Goal: Task Accomplishment & Management: Use online tool/utility

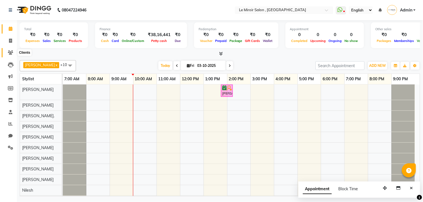
click at [10, 52] on icon at bounding box center [10, 52] width 5 height 4
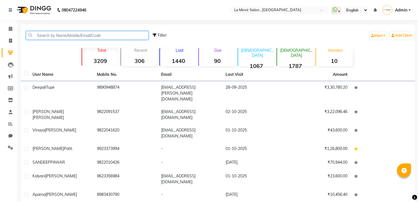
click at [67, 34] on input "text" at bounding box center [87, 35] width 123 height 9
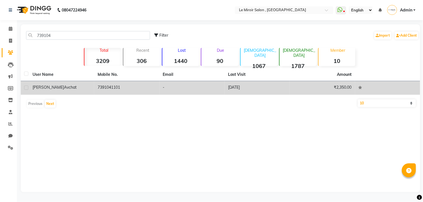
click at [81, 93] on td "[PERSON_NAME] Avchat" at bounding box center [61, 88] width 65 height 14
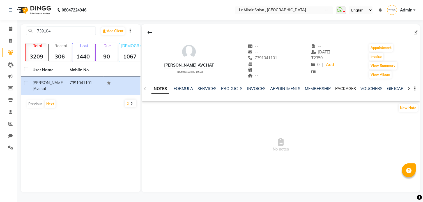
click at [340, 90] on link "PACKAGES" at bounding box center [345, 88] width 21 height 5
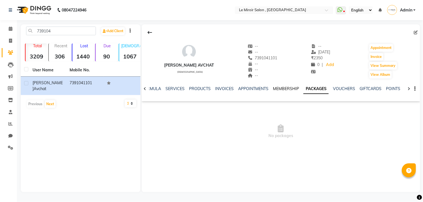
click at [289, 91] on link "MEMBERSHIP" at bounding box center [286, 88] width 26 height 5
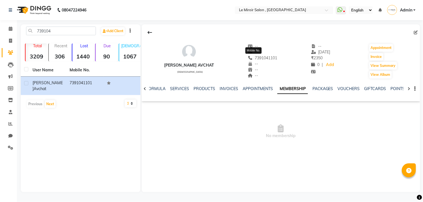
click at [262, 57] on span "7391041101" at bounding box center [263, 58] width 30 height 5
copy span "7391041101"
click at [260, 88] on link "APPOINTMENTS" at bounding box center [258, 88] width 30 height 5
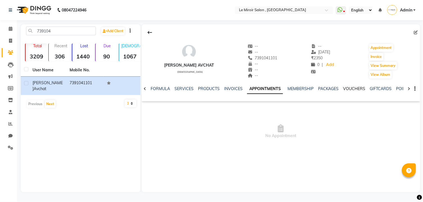
click at [343, 87] on link "VOUCHERS" at bounding box center [354, 88] width 22 height 5
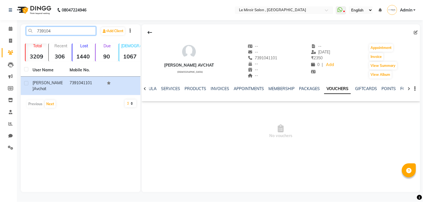
click at [62, 33] on input "739104" at bounding box center [61, 31] width 70 height 9
type input "7"
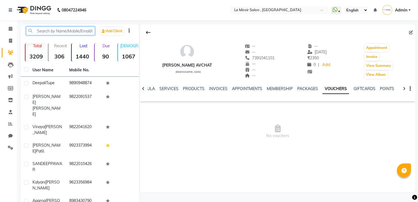
paste input "9890825880"
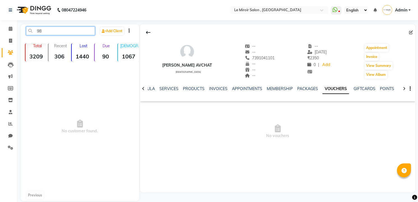
type input "9"
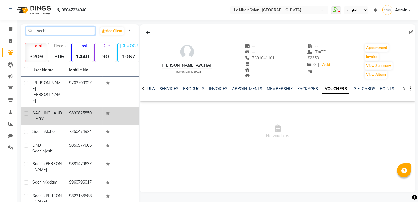
type input "sachin"
click at [70, 107] on td "9890825850" at bounding box center [84, 116] width 37 height 19
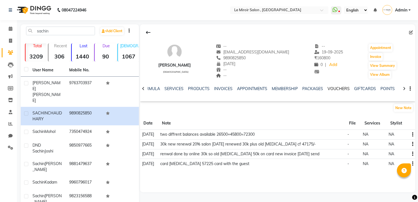
click at [341, 90] on link "VOUCHERS" at bounding box center [339, 88] width 22 height 5
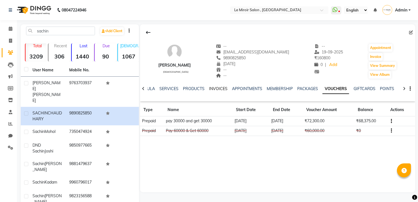
click at [221, 88] on link "INVOICES" at bounding box center [218, 88] width 19 height 5
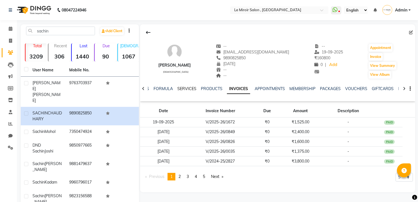
click at [188, 89] on link "SERVICES" at bounding box center [186, 88] width 19 height 5
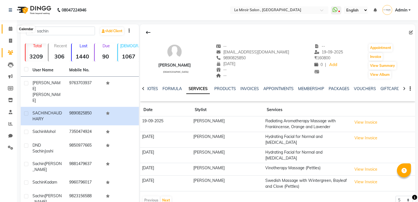
click at [10, 29] on icon at bounding box center [11, 29] width 4 height 4
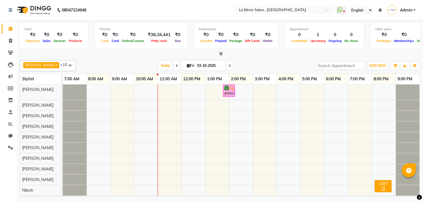
click at [176, 65] on icon at bounding box center [177, 65] width 2 height 3
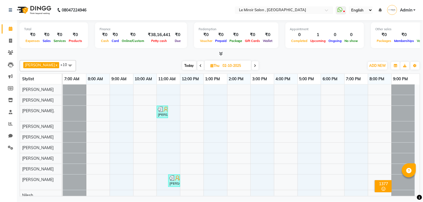
click at [200, 64] on icon at bounding box center [201, 65] width 2 height 3
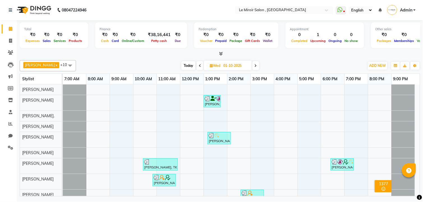
click at [197, 63] on span at bounding box center [200, 65] width 7 height 9
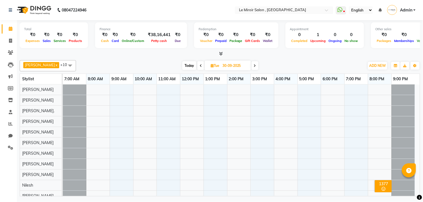
click at [197, 63] on span at bounding box center [200, 65] width 7 height 9
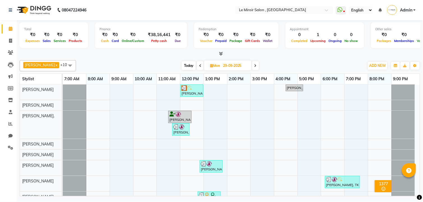
click at [197, 66] on span at bounding box center [200, 65] width 7 height 9
type input "28-09-2025"
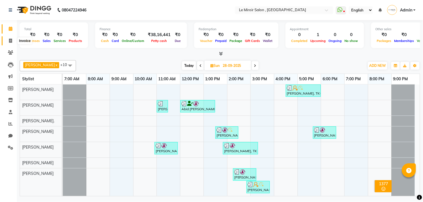
click at [10, 38] on span at bounding box center [11, 41] width 10 height 6
select select "53"
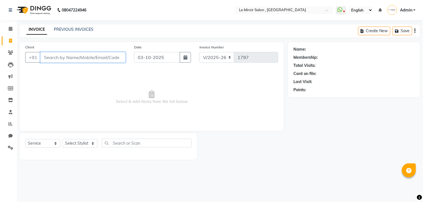
click at [84, 60] on input "Client" at bounding box center [82, 57] width 85 height 11
select select "P"
type input "sa"
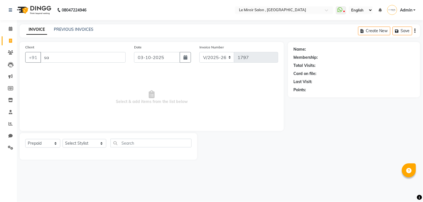
click at [16, 54] on div "Client +91 sa Date [DATE] Invoice Number V/2025 V/[PHONE_NUMBER] Select & add i…" at bounding box center [151, 101] width 273 height 118
click at [14, 52] on span at bounding box center [11, 53] width 10 height 6
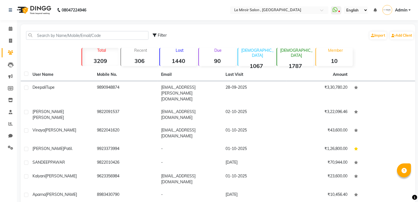
click at [10, 49] on link "Clients" at bounding box center [8, 52] width 13 height 9
click at [80, 33] on input "text" at bounding box center [87, 35] width 123 height 9
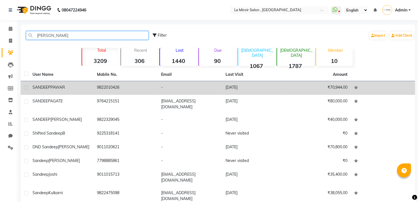
type input "[PERSON_NAME]"
click at [90, 84] on td "[PERSON_NAME]" at bounding box center [61, 88] width 64 height 14
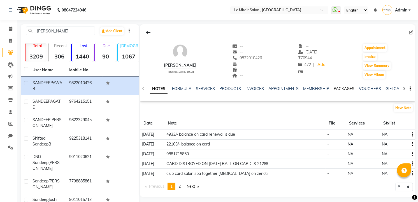
click at [352, 89] on link "PACKAGES" at bounding box center [344, 88] width 21 height 5
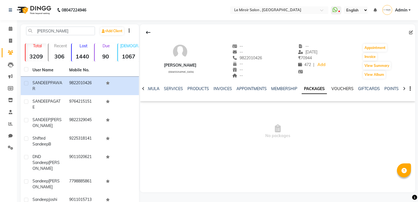
click at [342, 90] on link "VOUCHERS" at bounding box center [343, 88] width 22 height 5
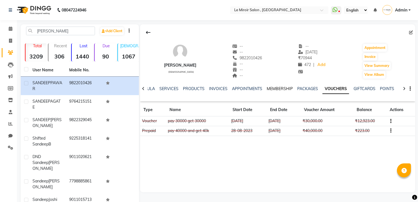
click at [276, 90] on link "MEMBERSHIP" at bounding box center [280, 88] width 26 height 5
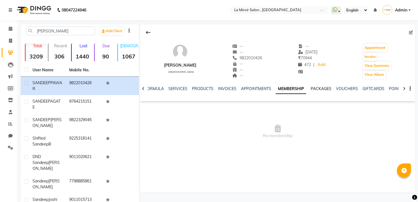
click at [321, 88] on link "PACKAGES" at bounding box center [321, 88] width 21 height 5
click at [347, 88] on link "VOUCHERS" at bounding box center [343, 88] width 22 height 5
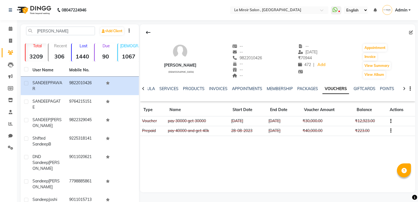
click at [390, 121] on button "button" at bounding box center [389, 121] width 3 height 6
click at [309, 87] on link "PACKAGES" at bounding box center [308, 88] width 21 height 5
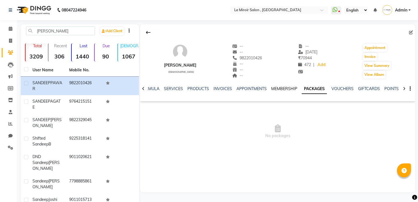
click at [286, 89] on link "MEMBERSHIP" at bounding box center [284, 88] width 26 height 5
click at [327, 90] on link "PACKAGES" at bounding box center [321, 88] width 21 height 5
click at [333, 90] on link "VOUCHERS" at bounding box center [343, 88] width 22 height 5
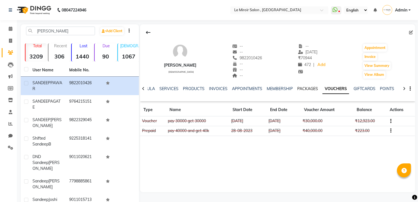
click at [308, 88] on link "PACKAGES" at bounding box center [308, 88] width 21 height 5
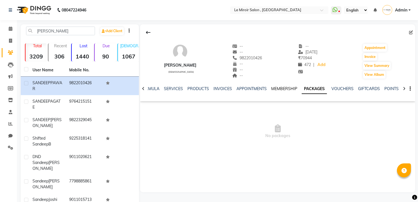
click at [285, 88] on link "MEMBERSHIP" at bounding box center [284, 88] width 26 height 5
click at [344, 88] on link "VOUCHERS" at bounding box center [347, 88] width 22 height 5
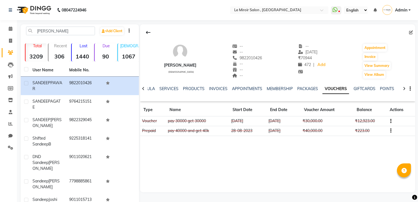
click at [391, 121] on icon "button" at bounding box center [391, 121] width 1 height 0
click at [358, 120] on div "Edit" at bounding box center [365, 121] width 35 height 7
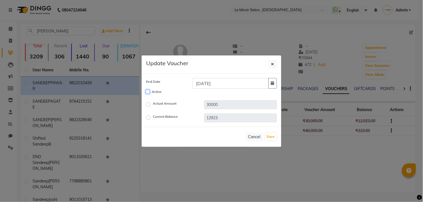
click at [149, 91] on input "Active" at bounding box center [148, 92] width 4 height 4
checkbox input "true"
click at [247, 84] on input "[DATE]" at bounding box center [230, 83] width 76 height 11
click at [207, 83] on input "[DATE]" at bounding box center [230, 83] width 76 height 11
type input "[DATE]"
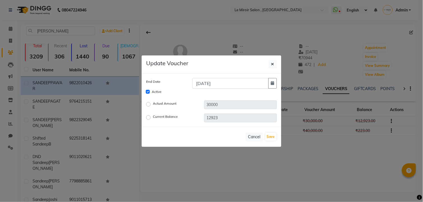
click at [153, 119] on label "Current Balance" at bounding box center [165, 117] width 25 height 7
click at [149, 119] on input "Current Balance" at bounding box center [149, 118] width 4 height 4
radio input "true"
click at [270, 136] on button "Save" at bounding box center [270, 137] width 11 height 8
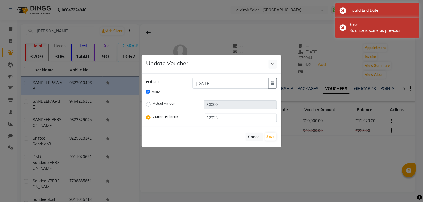
click at [153, 105] on label "Actual Amount" at bounding box center [165, 104] width 24 height 7
click at [148, 105] on input "Actual Amount" at bounding box center [149, 104] width 4 height 4
radio input "true"
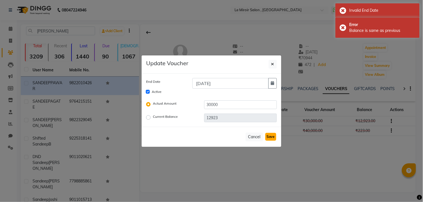
click at [272, 138] on button "Save" at bounding box center [270, 137] width 11 height 8
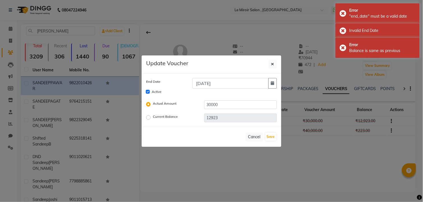
click at [153, 105] on label "Actual Amount" at bounding box center [165, 104] width 24 height 7
click at [147, 105] on input "Actual Amount" at bounding box center [149, 104] width 4 height 4
click at [153, 118] on label "Current Balance" at bounding box center [165, 117] width 25 height 7
click at [150, 118] on input "Current Balance" at bounding box center [149, 118] width 4 height 4
radio input "true"
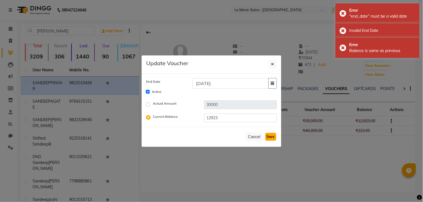
click at [272, 136] on button "Save" at bounding box center [270, 137] width 11 height 8
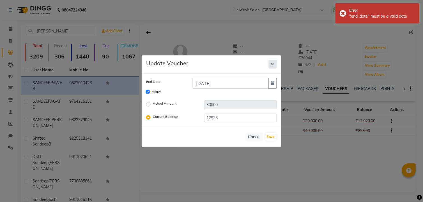
click at [270, 63] on button "button" at bounding box center [273, 64] width 8 height 9
checkbox input "false"
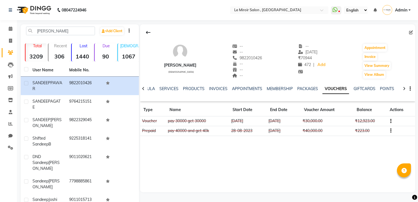
click at [391, 121] on icon "button" at bounding box center [391, 121] width 1 height 0
click at [362, 123] on div "Edit" at bounding box center [365, 121] width 35 height 7
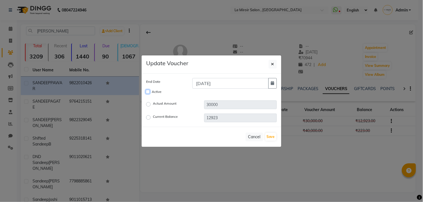
click at [148, 92] on input "Active" at bounding box center [148, 92] width 4 height 4
checkbox input "true"
click at [153, 117] on label "Current Balance" at bounding box center [165, 117] width 25 height 7
click at [148, 117] on input "Current Balance" at bounding box center [149, 118] width 4 height 4
radio input "true"
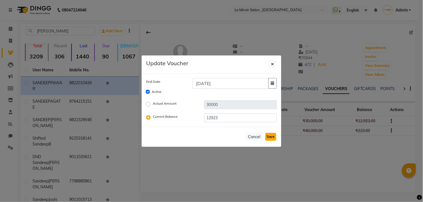
click at [270, 137] on button "Save" at bounding box center [270, 137] width 11 height 8
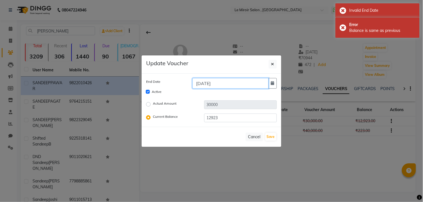
click at [233, 83] on input "[DATE]" at bounding box center [230, 83] width 76 height 11
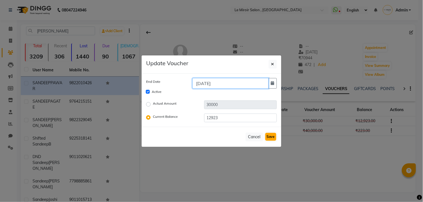
type input "[DATE]"
click at [268, 136] on button "Save" at bounding box center [270, 137] width 11 height 8
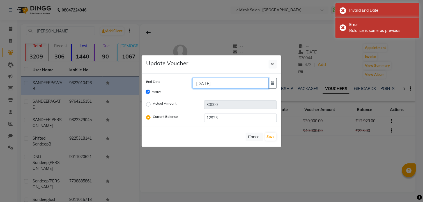
click at [243, 84] on input "[DATE]" at bounding box center [230, 83] width 76 height 11
click at [275, 83] on button "button" at bounding box center [272, 83] width 8 height 11
select select "10"
select select "2026"
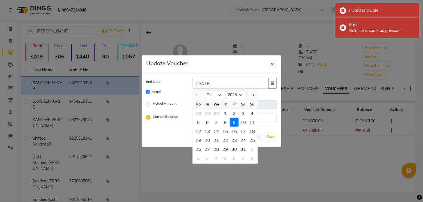
click at [236, 123] on div "9" at bounding box center [234, 122] width 9 height 9
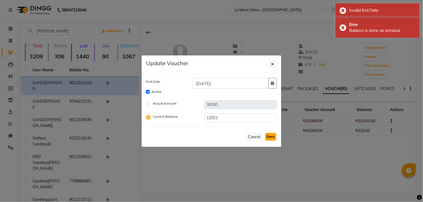
click at [273, 136] on button "Save" at bounding box center [270, 137] width 11 height 8
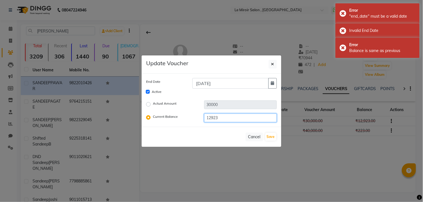
click at [226, 117] on input "12923" at bounding box center [240, 118] width 73 height 9
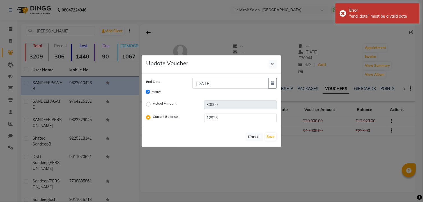
click at [153, 117] on label "Current Balance" at bounding box center [165, 117] width 25 height 7
click at [147, 117] on input "Current Balance" at bounding box center [149, 118] width 4 height 4
click at [269, 136] on button "Save" at bounding box center [270, 137] width 11 height 8
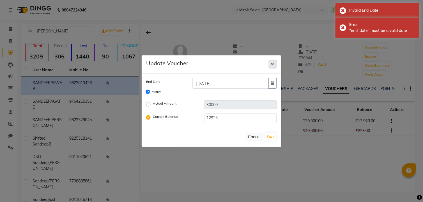
click at [274, 64] on icon "button" at bounding box center [272, 64] width 3 height 4
checkbox input "false"
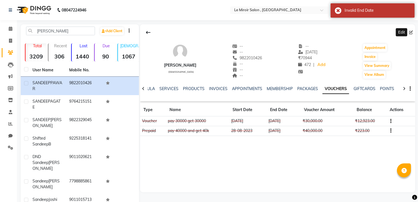
click at [411, 32] on icon at bounding box center [411, 33] width 4 height 4
select select "22"
select select "[DEMOGRAPHIC_DATA]"
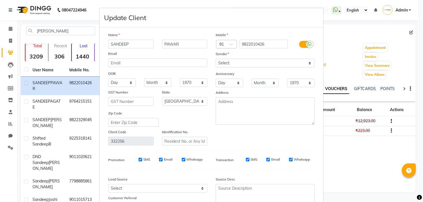
scroll to position [47, 0]
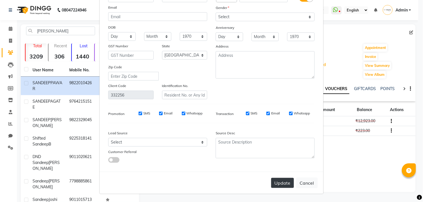
click at [290, 185] on button "Update" at bounding box center [282, 183] width 23 height 10
select select
select select "null"
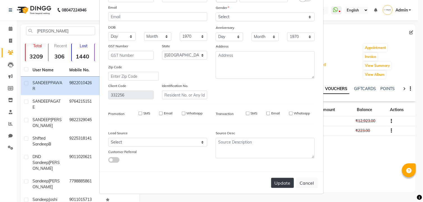
select select
checkbox input "false"
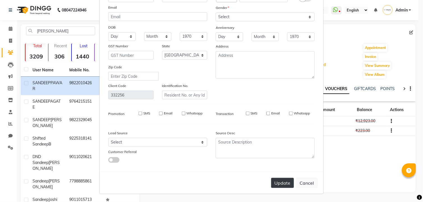
checkbox input "false"
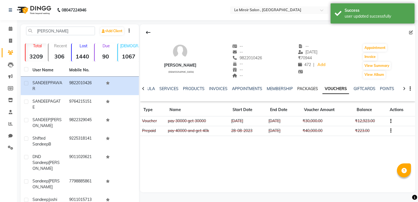
click at [310, 89] on link "PACKAGES" at bounding box center [308, 88] width 21 height 5
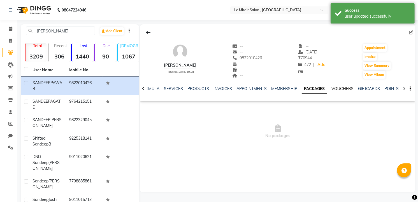
click at [334, 89] on link "VOUCHERS" at bounding box center [343, 88] width 22 height 5
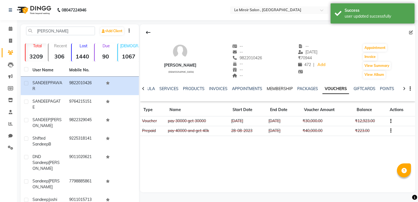
click at [280, 88] on link "MEMBERSHIP" at bounding box center [280, 88] width 26 height 5
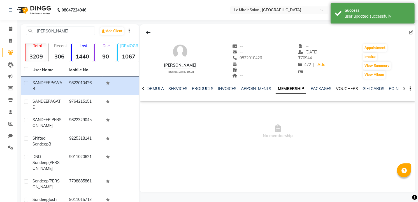
click at [352, 88] on link "VOUCHERS" at bounding box center [347, 88] width 22 height 5
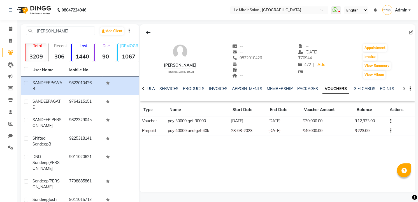
click at [365, 119] on td "₹12,923.00" at bounding box center [370, 122] width 33 height 10
click at [213, 88] on link "INVOICES" at bounding box center [218, 88] width 19 height 5
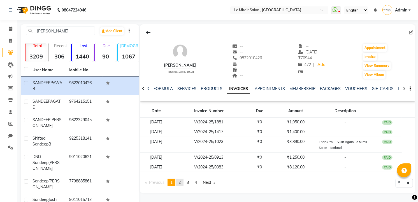
click at [180, 185] on span "2" at bounding box center [180, 182] width 2 height 5
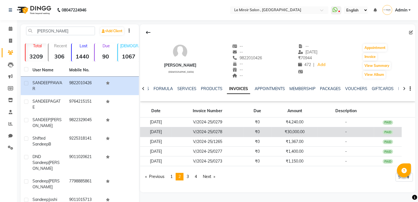
click at [195, 132] on td "V/2024-25/0278" at bounding box center [208, 132] width 72 height 10
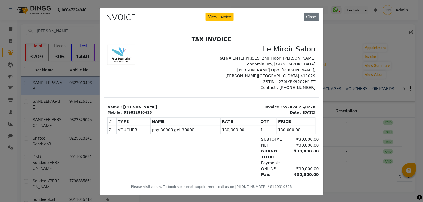
click at [213, 11] on div "INVOICE View Invoice Close" at bounding box center [212, 18] width 224 height 21
click at [213, 13] on button "View Invoice" at bounding box center [220, 17] width 28 height 9
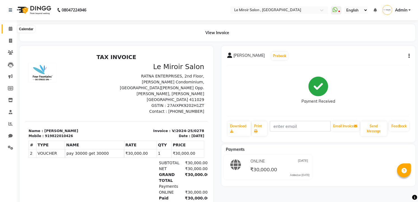
click at [11, 29] on icon at bounding box center [11, 29] width 4 height 4
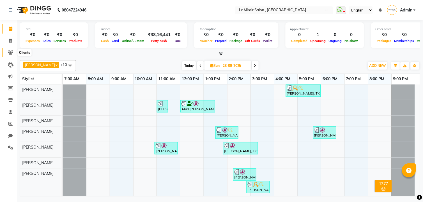
click at [9, 52] on icon at bounding box center [10, 52] width 5 height 4
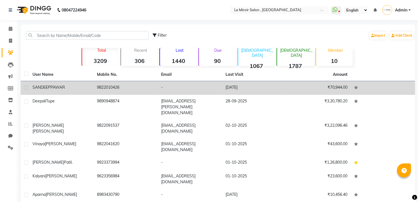
click at [52, 91] on td "[PERSON_NAME]" at bounding box center [61, 88] width 64 height 14
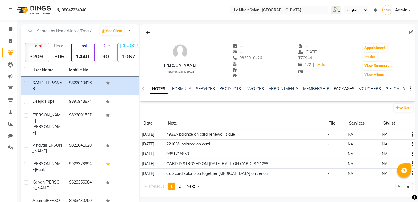
click at [344, 88] on link "PACKAGES" at bounding box center [344, 88] width 21 height 5
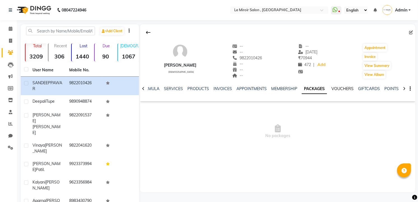
click at [344, 88] on link "VOUCHERS" at bounding box center [343, 88] width 22 height 5
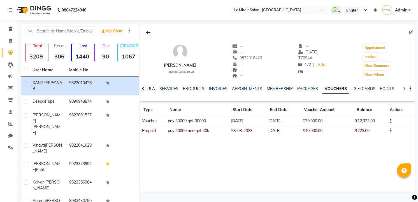
click at [391, 122] on icon "button" at bounding box center [391, 121] width 1 height 0
click at [354, 120] on div "Edit" at bounding box center [365, 121] width 35 height 7
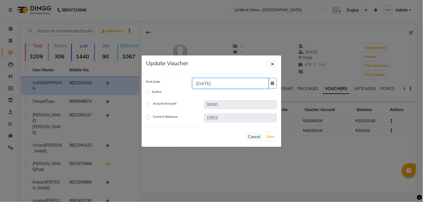
click at [202, 84] on input "[DATE]" at bounding box center [230, 83] width 76 height 11
click at [237, 81] on input "[DATE]" at bounding box center [230, 83] width 76 height 11
type input "[DATE]"
click at [148, 92] on input "Active" at bounding box center [148, 92] width 4 height 4
checkbox input "true"
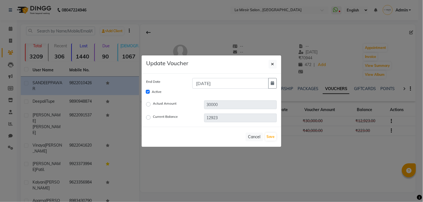
click at [153, 119] on label "Current Balance" at bounding box center [165, 117] width 25 height 7
click at [148, 119] on input "Current Balance" at bounding box center [149, 118] width 4 height 4
radio input "true"
click at [270, 136] on button "Save" at bounding box center [270, 137] width 11 height 8
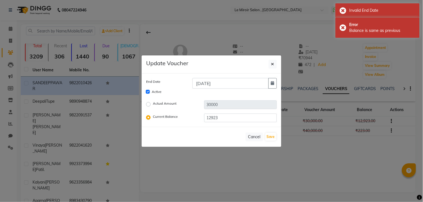
click at [153, 104] on label "Actual Amount" at bounding box center [165, 104] width 24 height 7
click at [149, 104] on input "Actual Amount" at bounding box center [149, 104] width 4 height 4
radio input "true"
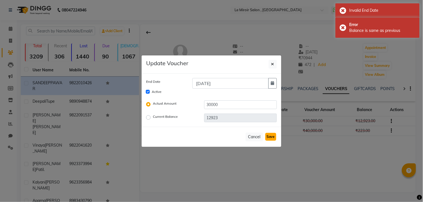
click at [270, 137] on button "Save" at bounding box center [270, 137] width 11 height 8
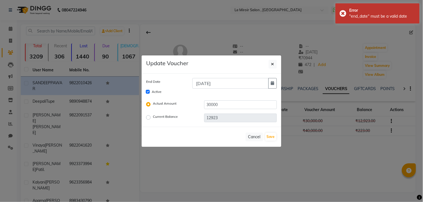
click at [153, 118] on label "Current Balance" at bounding box center [165, 117] width 25 height 7
click at [147, 118] on input "Current Balance" at bounding box center [149, 118] width 4 height 4
radio input "true"
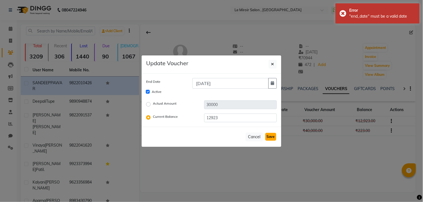
click at [270, 135] on button "Save" at bounding box center [270, 137] width 11 height 8
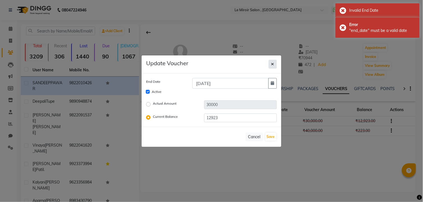
click at [272, 62] on span "button" at bounding box center [272, 64] width 3 height 5
checkbox input "false"
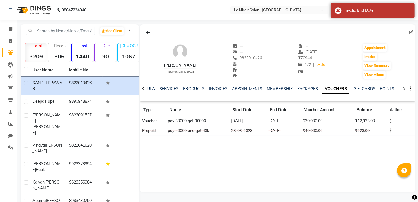
click at [391, 121] on icon "button" at bounding box center [391, 121] width 1 height 0
click at [363, 121] on div "Edit" at bounding box center [365, 121] width 35 height 7
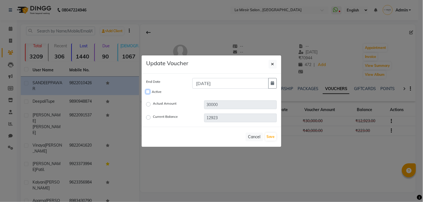
click at [149, 92] on input "Active" at bounding box center [148, 92] width 4 height 4
checkbox input "true"
click at [273, 137] on button "Save" at bounding box center [270, 137] width 11 height 8
checkbox input "false"
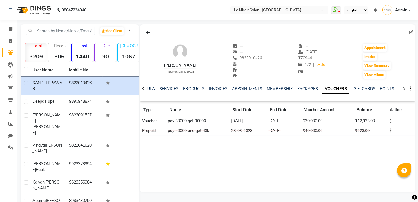
click at [391, 122] on icon "button" at bounding box center [391, 121] width 1 height 0
click at [369, 121] on div "Edit" at bounding box center [365, 121] width 35 height 7
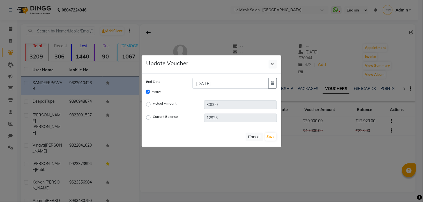
click at [153, 118] on label "Current Balance" at bounding box center [165, 117] width 25 height 7
click at [147, 118] on input "Current Balance" at bounding box center [149, 118] width 4 height 4
radio input "true"
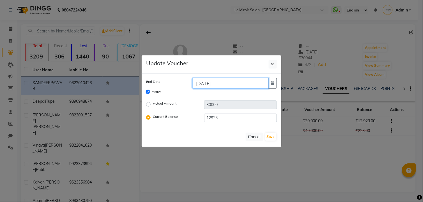
click at [225, 82] on input "[DATE]" at bounding box center [230, 83] width 76 height 11
type input "[DATE]"
click at [270, 139] on button "Save" at bounding box center [270, 137] width 11 height 8
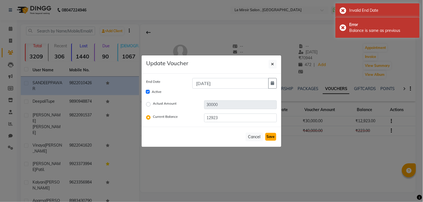
click at [273, 139] on button "Save" at bounding box center [270, 137] width 11 height 8
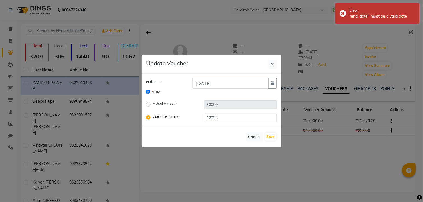
click at [153, 103] on label "Actual Amount" at bounding box center [165, 104] width 24 height 7
click at [149, 103] on input "Actual Amount" at bounding box center [149, 104] width 4 height 4
radio input "true"
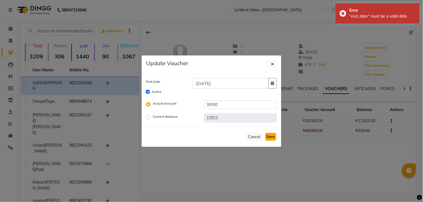
click at [275, 137] on button "Save" at bounding box center [270, 137] width 11 height 8
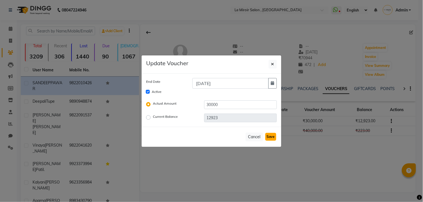
click at [271, 134] on button "Save" at bounding box center [270, 137] width 11 height 8
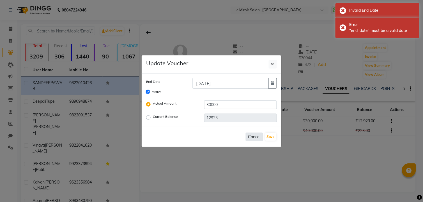
click at [252, 136] on button "Cancel" at bounding box center [254, 137] width 17 height 9
checkbox input "false"
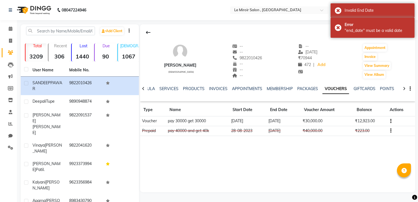
click at [280, 119] on td "[DATE]" at bounding box center [284, 122] width 34 height 10
click at [391, 121] on icon "button" at bounding box center [391, 121] width 1 height 0
click at [355, 121] on div "Edit" at bounding box center [365, 121] width 35 height 7
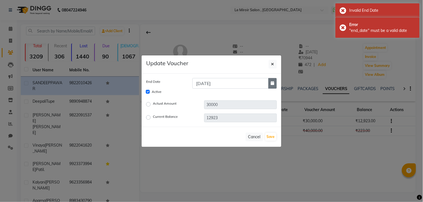
click at [273, 83] on icon "button" at bounding box center [272, 83] width 3 height 4
select select "11"
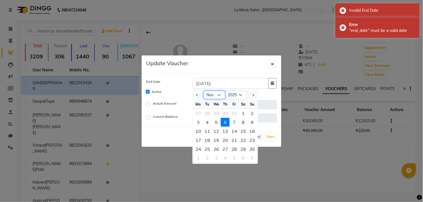
click at [214, 93] on select "Oct Nov Dec" at bounding box center [214, 95] width 21 height 8
click at [204, 91] on select "Oct Nov Dec" at bounding box center [214, 95] width 21 height 8
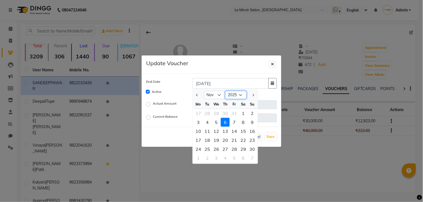
click at [236, 95] on select "2025 2026 2027 2028 2029 2030 2031 2032 2033 2034 2035" at bounding box center [235, 95] width 21 height 8
select select "2026"
click at [225, 91] on select "2025 2026 2027 2028 2029 2030 2031 2032 2033 2034 2035" at bounding box center [235, 95] width 21 height 8
click at [200, 130] on div "9" at bounding box center [198, 131] width 9 height 9
type input "[DATE]"
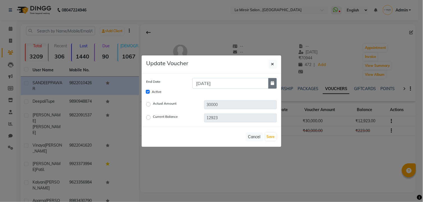
click at [270, 83] on button "button" at bounding box center [272, 83] width 8 height 11
select select "11"
select select "2026"
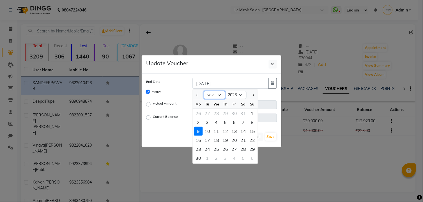
click at [218, 97] on select "Jan Feb Mar Apr May Jun [DATE] Aug Sep Oct Nov Dec" at bounding box center [214, 95] width 21 height 8
select select "10"
click at [204, 91] on select "Jan Feb Mar Apr May Jun [DATE] Aug Sep Oct Nov Dec" at bounding box center [214, 95] width 21 height 8
click at [233, 124] on div "9" at bounding box center [234, 122] width 9 height 9
type input "[DATE]"
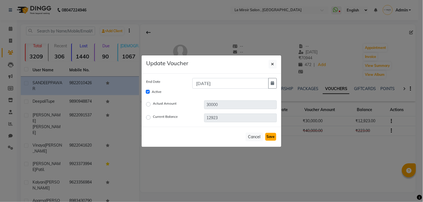
click at [269, 135] on button "Save" at bounding box center [270, 137] width 11 height 8
checkbox input "false"
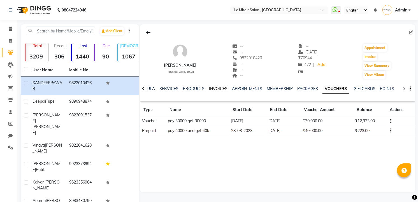
click at [214, 91] on link "INVOICES" at bounding box center [218, 88] width 19 height 5
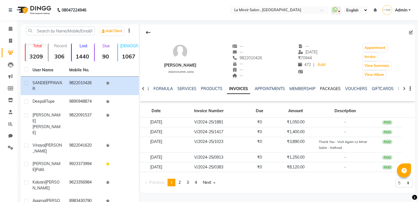
click at [324, 89] on link "PACKAGES" at bounding box center [330, 88] width 21 height 5
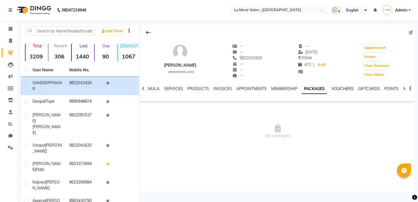
click at [335, 89] on link "VOUCHERS" at bounding box center [343, 88] width 22 height 5
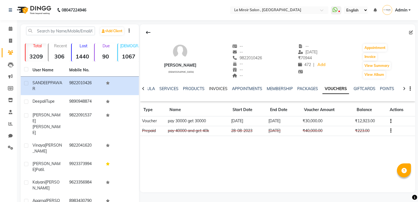
click at [217, 89] on link "INVOICES" at bounding box center [218, 88] width 19 height 5
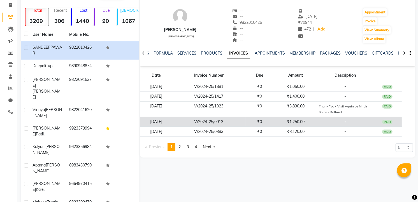
scroll to position [50, 0]
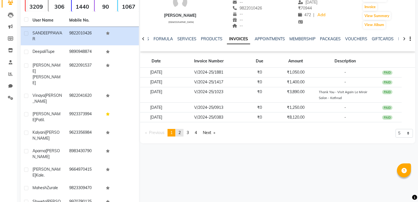
click at [180, 132] on span "2" at bounding box center [180, 132] width 2 height 5
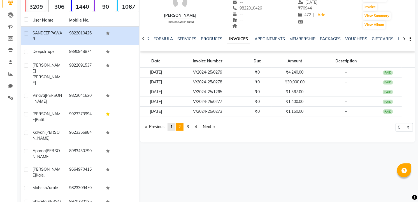
click at [173, 128] on span "1" at bounding box center [171, 126] width 2 height 5
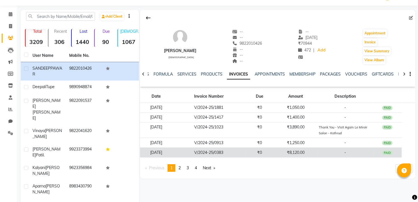
scroll to position [0, 0]
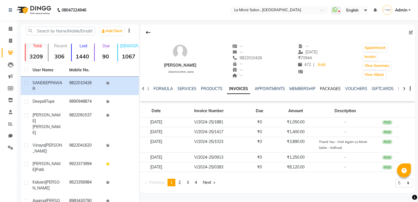
click at [328, 89] on link "PACKAGES" at bounding box center [330, 88] width 21 height 5
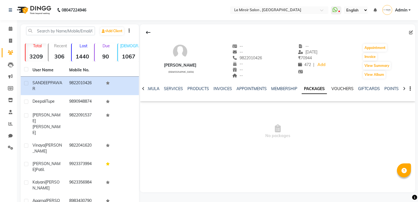
click at [334, 89] on link "VOUCHERS" at bounding box center [343, 88] width 22 height 5
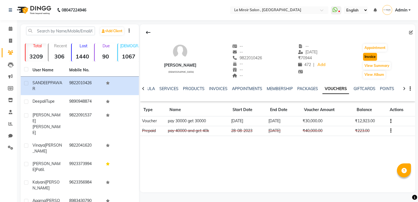
click at [368, 57] on button "Invoice" at bounding box center [370, 57] width 14 height 8
select select "service"
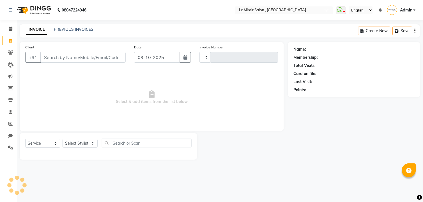
type input "1797"
select select "53"
type input "9822010426"
select select "P"
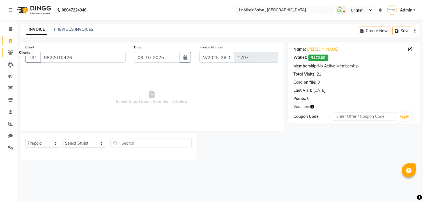
click at [8, 52] on icon at bounding box center [10, 52] width 5 height 4
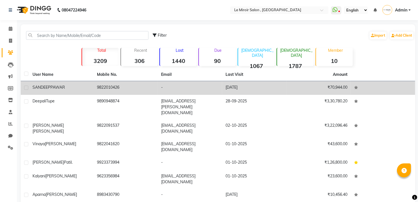
click at [83, 86] on div "[PERSON_NAME]" at bounding box center [62, 88] width 58 height 6
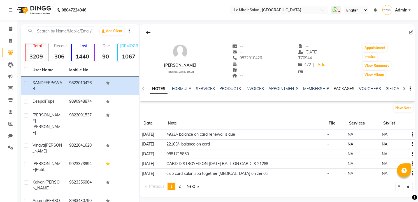
click at [345, 88] on link "PACKAGES" at bounding box center [344, 88] width 21 height 5
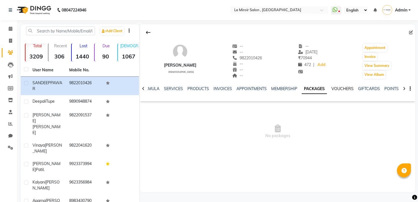
click at [345, 88] on link "VOUCHERS" at bounding box center [343, 88] width 22 height 5
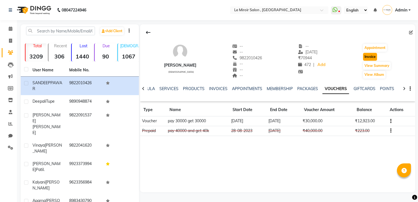
click at [375, 54] on button "Invoice" at bounding box center [370, 57] width 14 height 8
select select "service"
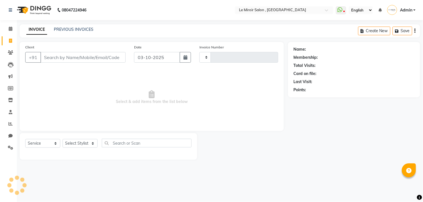
type input "1797"
select select "53"
type input "9822010426"
select select "P"
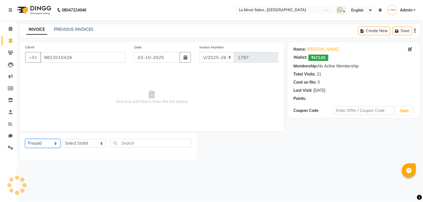
click at [52, 143] on select "Select Service Product Membership Package Voucher Prepaid Gift Card" at bounding box center [42, 143] width 35 height 9
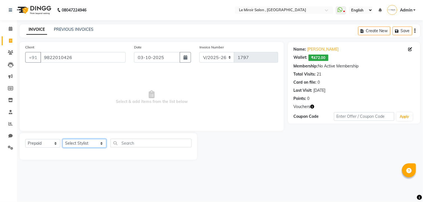
click at [77, 144] on select "Select Stylist [PERSON_NAME] [PERSON_NAME] CA [PERSON_NAME] [PERSON_NAME] Front…" at bounding box center [85, 143] width 44 height 9
select select "78642"
click at [63, 140] on select "Select Stylist [PERSON_NAME] [PERSON_NAME] CA [PERSON_NAME] [PERSON_NAME] Front…" at bounding box center [85, 143] width 44 height 9
click at [182, 57] on button "button" at bounding box center [185, 57] width 11 height 11
select select "10"
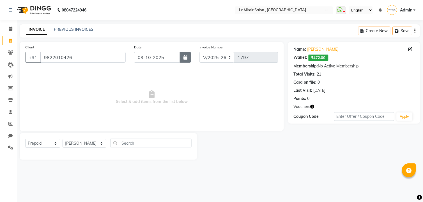
select select "2025"
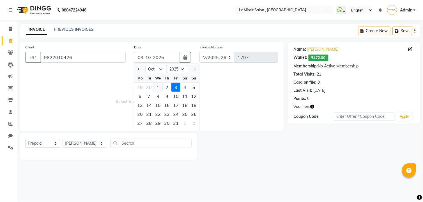
click at [161, 88] on div "1" at bounding box center [157, 87] width 9 height 9
type input "01-10-2025"
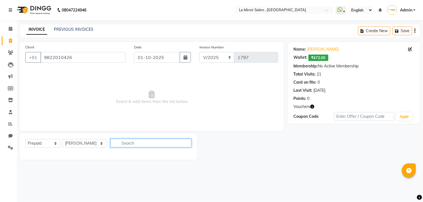
click at [125, 142] on input "text" at bounding box center [150, 143] width 81 height 9
type input "st"
click at [92, 145] on select "Select Stylist [PERSON_NAME] [PERSON_NAME] CA [PERSON_NAME] [PERSON_NAME] Front…" at bounding box center [85, 143] width 44 height 9
click at [204, 104] on span "Select & add items from the list below" at bounding box center [151, 98] width 253 height 56
click at [142, 144] on input "st" at bounding box center [146, 143] width 73 height 9
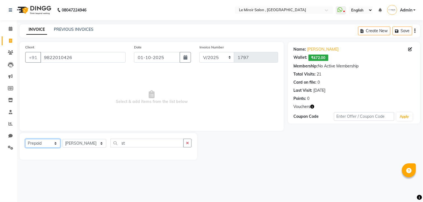
click at [40, 144] on select "Select Service Product Membership Package Voucher Prepaid Gift Card" at bounding box center [42, 143] width 35 height 9
select select "service"
click at [25, 140] on select "Select Service Product Membership Package Voucher Prepaid Gift Card" at bounding box center [42, 143] width 35 height 9
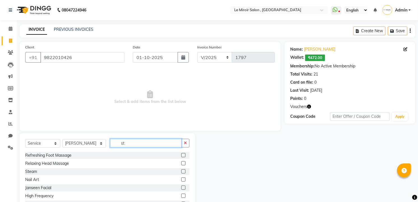
click at [144, 141] on input "st" at bounding box center [146, 143] width 72 height 9
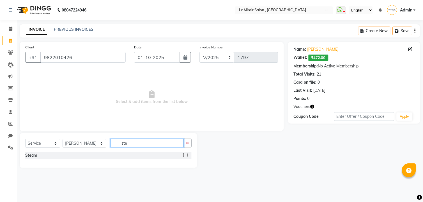
type input "ste"
click at [186, 156] on label at bounding box center [185, 155] width 4 height 4
click at [186, 156] on input "checkbox" at bounding box center [185, 156] width 4 height 4
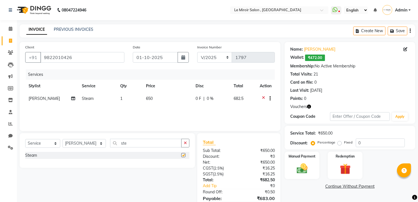
checkbox input "false"
click at [171, 102] on td "650" at bounding box center [168, 100] width 50 height 14
select select "78642"
click at [182, 100] on td "650" at bounding box center [167, 103] width 36 height 21
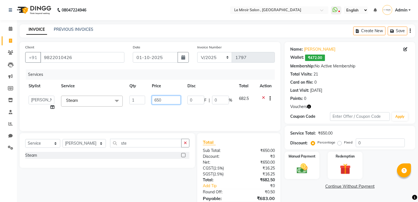
click at [171, 99] on input "650" at bounding box center [166, 100] width 29 height 9
type input "6"
type input "9040"
click at [343, 168] on img at bounding box center [345, 170] width 18 height 14
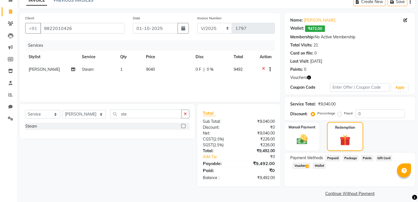
scroll to position [33, 0]
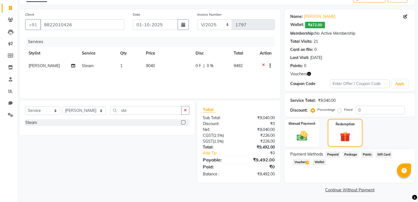
click at [302, 161] on span "Voucher 1" at bounding box center [302, 162] width 18 height 6
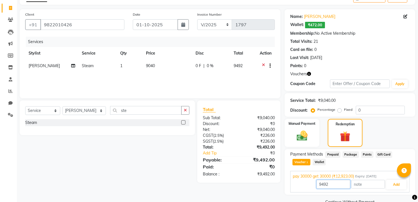
click at [340, 186] on input "9492" at bounding box center [334, 184] width 34 height 9
type input "9040"
click at [397, 184] on button "Add" at bounding box center [396, 185] width 20 height 10
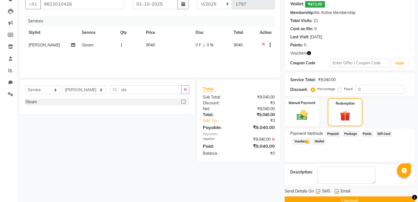
scroll to position [65, 0]
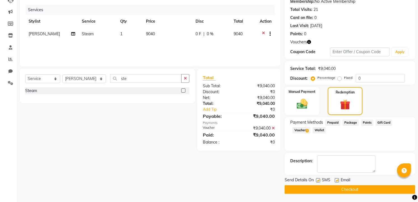
click at [336, 181] on label at bounding box center [337, 181] width 4 height 4
click at [336, 181] on input "checkbox" at bounding box center [337, 181] width 4 height 4
checkbox input "false"
click at [319, 181] on label at bounding box center [318, 181] width 4 height 4
click at [319, 181] on input "checkbox" at bounding box center [318, 181] width 4 height 4
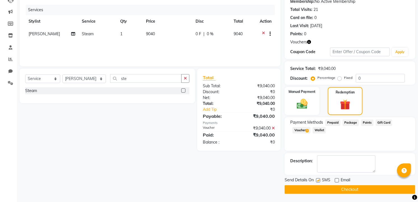
checkbox input "false"
click at [318, 188] on button "Checkout" at bounding box center [350, 190] width 131 height 9
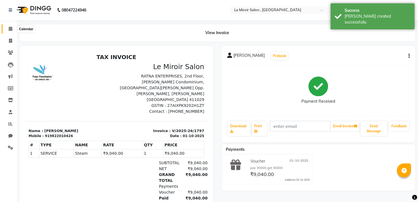
click at [8, 28] on span at bounding box center [11, 29] width 10 height 6
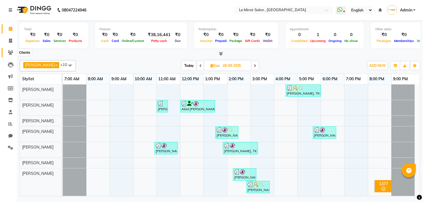
click at [8, 52] on icon at bounding box center [10, 52] width 5 height 4
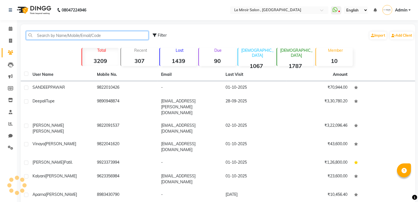
click at [90, 35] on input "text" at bounding box center [87, 35] width 123 height 9
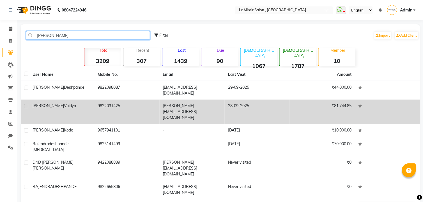
type input "[PERSON_NAME]"
click at [61, 103] on div "[PERSON_NAME]" at bounding box center [62, 106] width 58 height 6
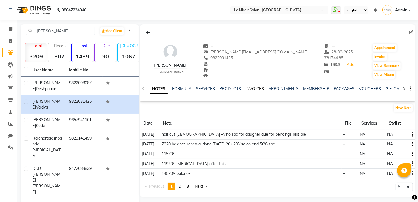
click at [246, 87] on link "INVOICES" at bounding box center [255, 88] width 19 height 5
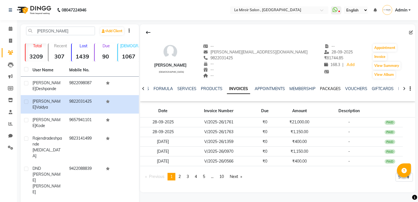
click at [329, 88] on link "PACKAGES" at bounding box center [330, 88] width 21 height 5
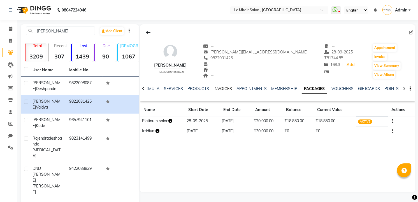
click at [220, 87] on link "INVOICES" at bounding box center [223, 88] width 19 height 5
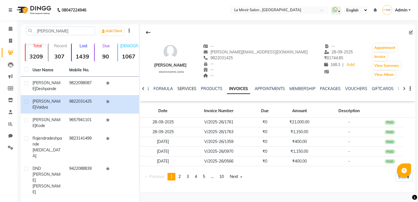
click at [192, 89] on link "SERVICES" at bounding box center [186, 88] width 19 height 5
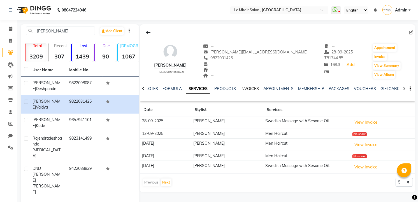
click at [248, 89] on link "INVOICES" at bounding box center [250, 88] width 19 height 5
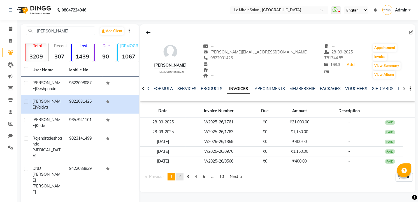
click at [181, 177] on span "2" at bounding box center [180, 176] width 2 height 5
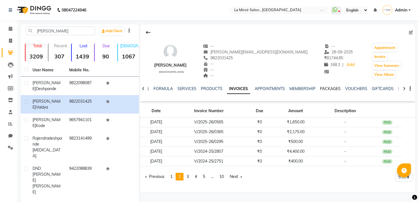
click at [326, 88] on link "PACKAGES" at bounding box center [330, 88] width 21 height 5
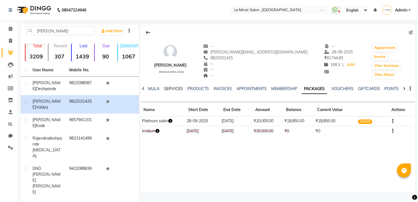
click at [177, 88] on link "SERVICES" at bounding box center [173, 88] width 19 height 5
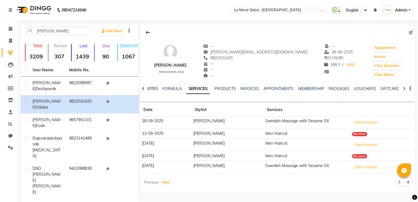
click at [158, 88] on link "NOTES" at bounding box center [152, 88] width 13 height 5
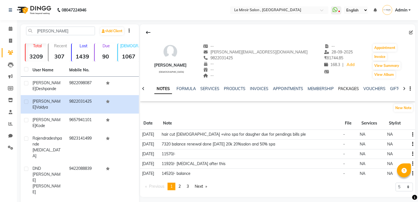
click at [346, 90] on link "PACKAGES" at bounding box center [348, 88] width 21 height 5
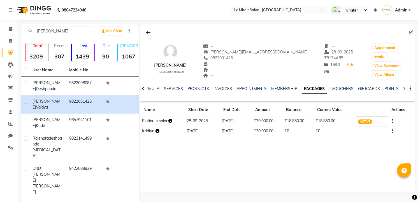
click at [153, 89] on link "FORMULA" at bounding box center [149, 88] width 19 height 5
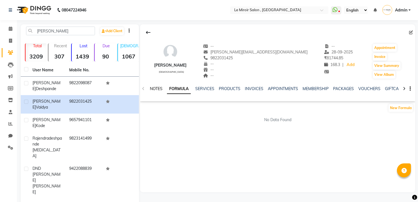
click at [153, 89] on link "NOTES" at bounding box center [156, 88] width 13 height 5
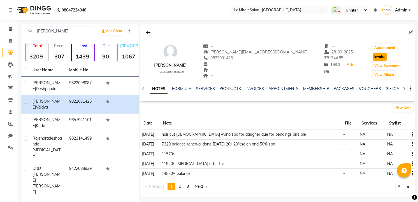
click at [375, 57] on button "Invoice" at bounding box center [380, 57] width 14 height 8
select select "service"
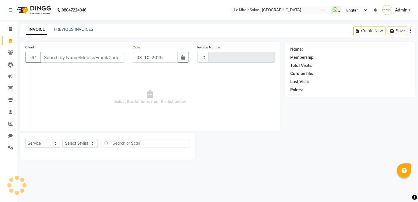
type input "1798"
select select "53"
type input "9822031425"
select select "P"
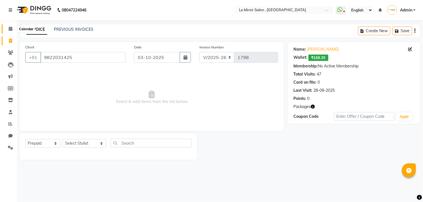
click at [9, 27] on icon at bounding box center [11, 29] width 4 height 4
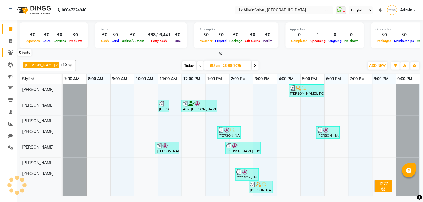
click at [9, 52] on icon at bounding box center [10, 52] width 5 height 4
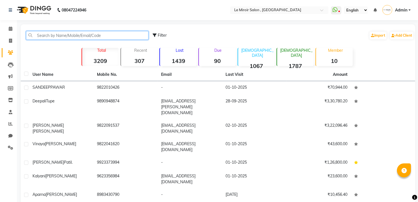
click at [64, 35] on input "text" at bounding box center [87, 35] width 123 height 9
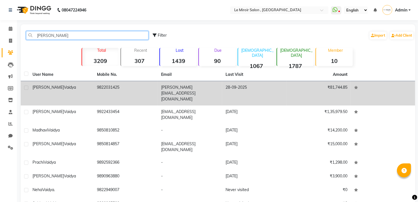
type input "[PERSON_NAME]"
click at [64, 87] on span "Vaidya" at bounding box center [70, 87] width 12 height 5
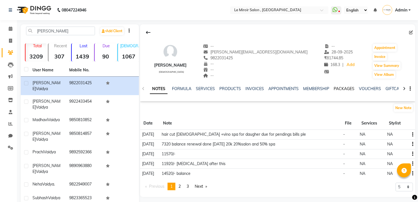
click at [347, 90] on link "PACKAGES" at bounding box center [344, 88] width 21 height 5
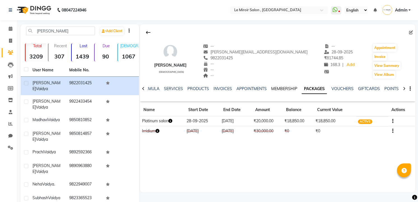
click at [279, 90] on link "MEMBERSHIP" at bounding box center [284, 88] width 26 height 5
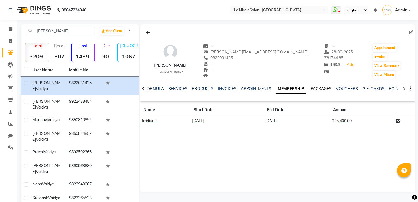
click at [321, 89] on link "PACKAGES" at bounding box center [321, 88] width 21 height 5
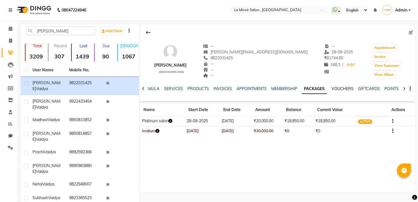
click at [332, 87] on link "VOUCHERS" at bounding box center [343, 88] width 22 height 5
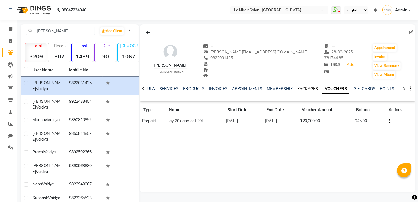
click at [300, 87] on link "PACKAGES" at bounding box center [308, 88] width 21 height 5
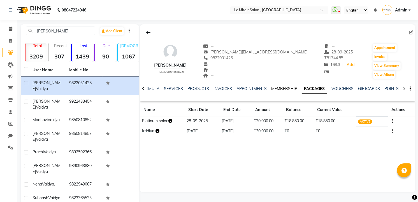
click at [283, 87] on link "MEMBERSHIP" at bounding box center [284, 88] width 26 height 5
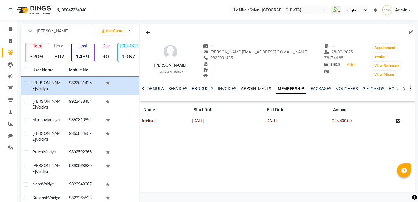
click at [250, 90] on link "APPOINTMENTS" at bounding box center [256, 88] width 30 height 5
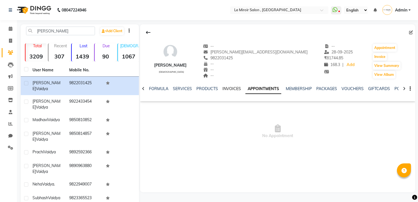
click at [234, 90] on link "INVOICES" at bounding box center [232, 88] width 19 height 5
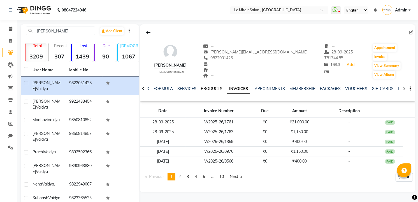
click at [211, 90] on link "PRODUCTS" at bounding box center [212, 88] width 22 height 5
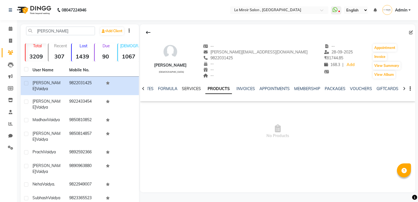
click at [197, 90] on link "SERVICES" at bounding box center [191, 88] width 19 height 5
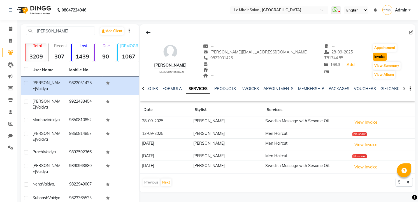
click at [375, 56] on button "Invoice" at bounding box center [380, 57] width 14 height 8
select select "53"
select select "service"
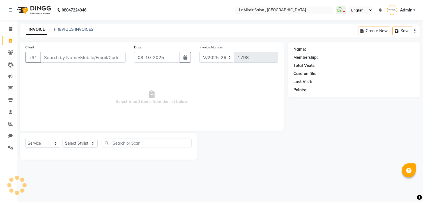
type input "9822031425"
select select "P"
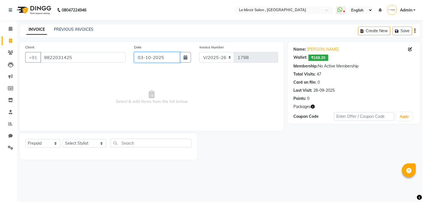
click at [179, 58] on input "03-10-2025" at bounding box center [157, 57] width 46 height 11
select select "10"
select select "2025"
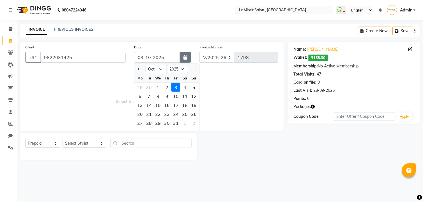
click at [185, 56] on icon "button" at bounding box center [185, 57] width 4 height 4
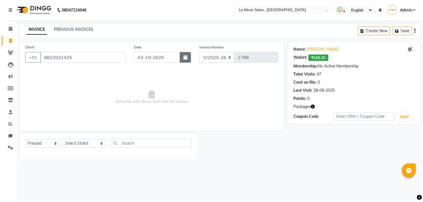
click at [186, 58] on icon "button" at bounding box center [185, 57] width 4 height 4
select select "10"
select select "2025"
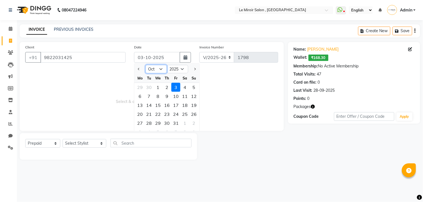
click at [157, 68] on select "Jan Feb Mar Apr May Jun [DATE] Aug Sep Oct Nov Dec" at bounding box center [156, 69] width 21 height 8
select select "9"
click at [146, 65] on select "Jan Feb Mar Apr May Jun [DATE] Aug Sep Oct Nov Dec" at bounding box center [156, 69] width 21 height 8
drag, startPoint x: 185, startPoint y: 96, endPoint x: 185, endPoint y: 103, distance: 7.0
click at [185, 96] on div "13" at bounding box center [184, 96] width 9 height 9
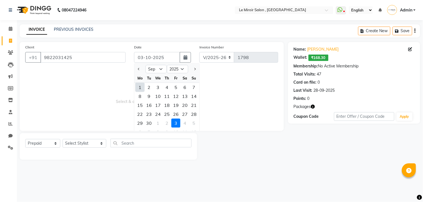
type input "13-09-2025"
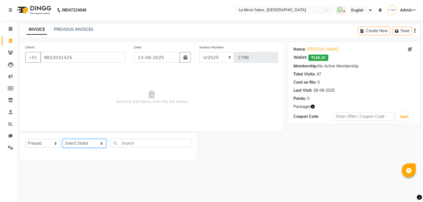
click at [72, 143] on select "Select Stylist [PERSON_NAME] [PERSON_NAME] CA [PERSON_NAME] [PERSON_NAME] Front…" at bounding box center [85, 143] width 44 height 9
select select "39215"
click at [63, 140] on select "Select Stylist [PERSON_NAME] [PERSON_NAME] CA [PERSON_NAME] [PERSON_NAME] Front…" at bounding box center [85, 143] width 44 height 9
click at [140, 142] on input "text" at bounding box center [150, 143] width 81 height 9
click at [52, 141] on select "Select Service Product Membership Package Voucher Prepaid Gift Card" at bounding box center [42, 143] width 35 height 9
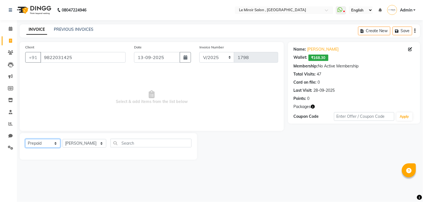
select select "service"
click at [25, 140] on select "Select Service Product Membership Package Voucher Prepaid Gift Card" at bounding box center [42, 143] width 35 height 9
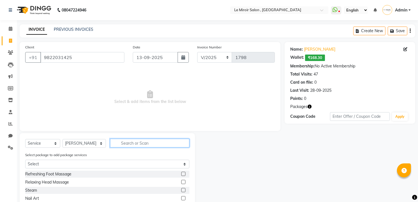
click at [151, 143] on input "text" at bounding box center [149, 143] width 79 height 9
type input "hair c"
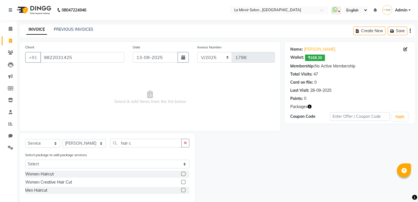
click at [183, 191] on label at bounding box center [183, 190] width 4 height 4
click at [183, 191] on input "checkbox" at bounding box center [183, 191] width 4 height 4
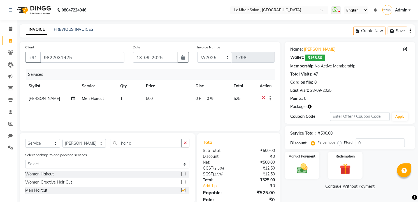
checkbox input "false"
click at [159, 97] on td "500" at bounding box center [168, 100] width 50 height 14
select select "39215"
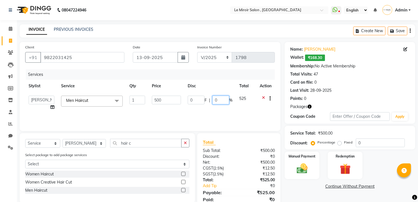
click at [228, 98] on input "0" at bounding box center [221, 100] width 17 height 9
type input "20"
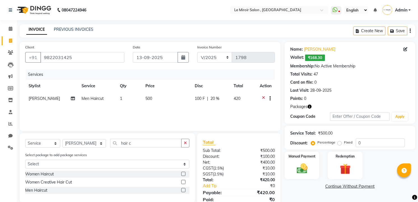
click at [239, 118] on div "Services Stylist Service Qty Price Disc Total Action [PERSON_NAME] Men Haircut …" at bounding box center [150, 98] width 250 height 56
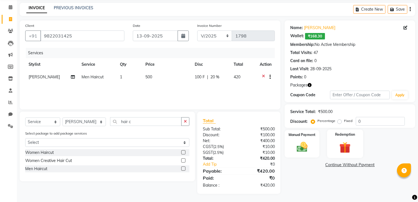
click at [343, 152] on img at bounding box center [345, 148] width 18 height 14
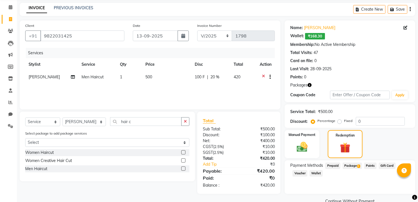
click at [354, 167] on span "Package 1" at bounding box center [352, 166] width 19 height 6
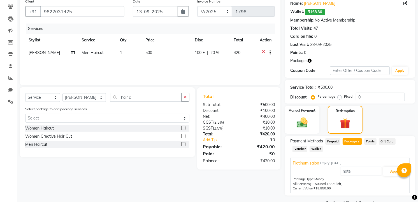
scroll to position [59, 0]
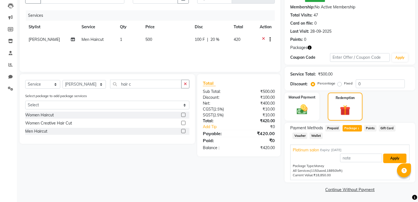
click at [394, 157] on button "Apply" at bounding box center [395, 159] width 23 height 10
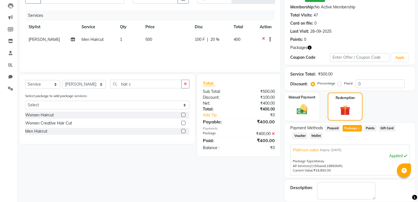
scroll to position [86, 0]
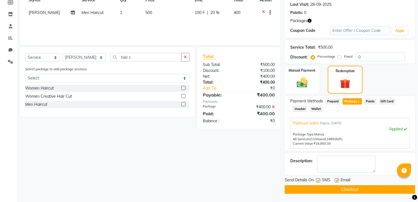
click at [337, 190] on button "Checkout" at bounding box center [350, 190] width 131 height 9
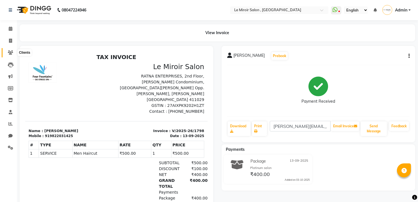
click at [13, 52] on span at bounding box center [11, 53] width 10 height 6
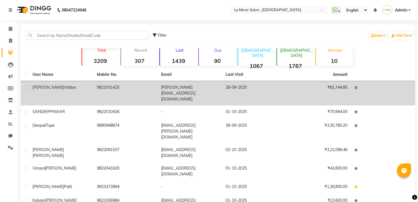
click at [68, 87] on div "[PERSON_NAME]" at bounding box center [62, 88] width 58 height 6
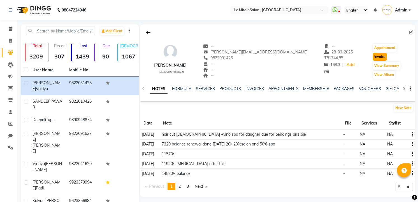
click at [377, 58] on button "Invoice" at bounding box center [380, 57] width 14 height 8
select select "53"
select select "service"
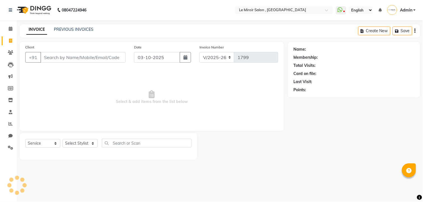
type input "9822031425"
select select "P"
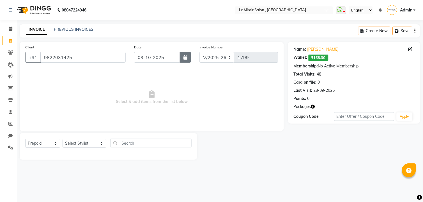
click at [182, 57] on button "button" at bounding box center [185, 57] width 11 height 11
select select "10"
select select "2025"
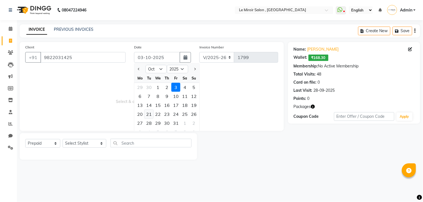
click at [147, 116] on div "21" at bounding box center [148, 114] width 9 height 9
type input "[DATE]"
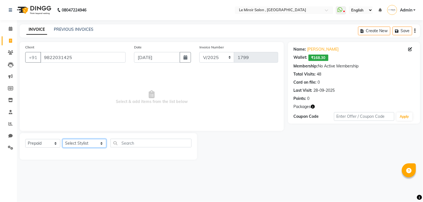
click at [70, 144] on select "Select Stylist [PERSON_NAME] [PERSON_NAME] CA [PERSON_NAME] [PERSON_NAME] Front…" at bounding box center [85, 143] width 44 height 9
click at [53, 145] on select "Select Service Product Membership Package Voucher Prepaid Gift Card" at bounding box center [42, 143] width 35 height 9
select select "service"
click at [25, 140] on select "Select Service Product Membership Package Voucher Prepaid Gift Card" at bounding box center [42, 143] width 35 height 9
click at [76, 143] on select "Select Stylist [PERSON_NAME] [PERSON_NAME] CA [PERSON_NAME] [PERSON_NAME] Front…" at bounding box center [85, 143] width 44 height 9
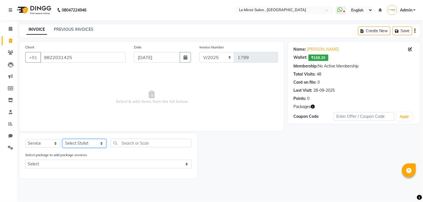
select select "62488"
click at [63, 140] on select "Select Stylist [PERSON_NAME] [PERSON_NAME] CA [PERSON_NAME] [PERSON_NAME] Front…" at bounding box center [85, 143] width 44 height 9
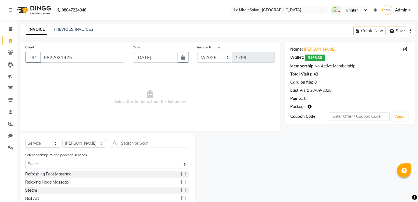
click at [122, 135] on div "Select Service Product Membership Package Voucher Prepaid Gift Card Select Styl…" at bounding box center [108, 184] width 176 height 102
click at [122, 142] on input "text" at bounding box center [149, 143] width 79 height 9
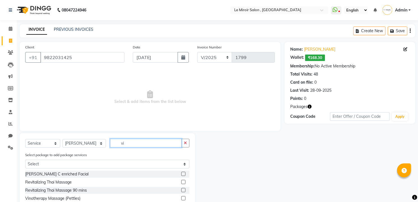
scroll to position [1, 0]
type input "vi"
click at [181, 198] on label at bounding box center [183, 198] width 4 height 4
click at [181, 198] on input "checkbox" at bounding box center [183, 199] width 4 height 4
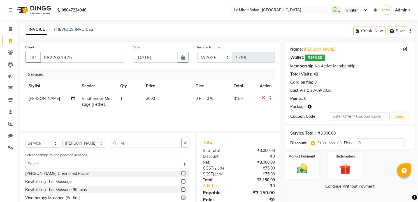
checkbox input "false"
click at [166, 97] on td "3000" at bounding box center [168, 102] width 50 height 19
select select "62488"
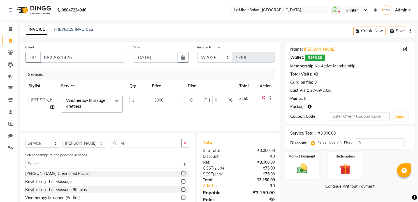
click at [183, 103] on td "3000" at bounding box center [167, 105] width 36 height 24
click at [173, 103] on input "3000" at bounding box center [166, 100] width 29 height 9
type input "3200"
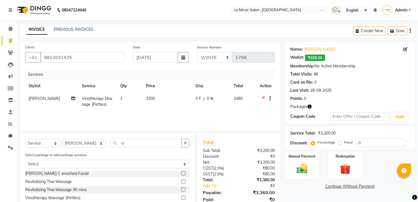
click at [223, 99] on div "0 F | 0 %" at bounding box center [211, 99] width 31 height 6
select select "62488"
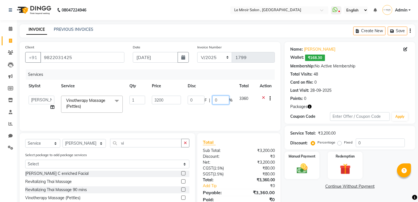
click at [225, 100] on input "0" at bounding box center [221, 100] width 17 height 9
type input "50"
click at [190, 117] on div "Services Stylist Service Qty Price Disc Total Action [PERSON_NAME] [PERSON_NAME…" at bounding box center [150, 98] width 250 height 56
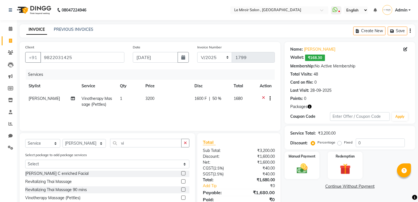
scroll to position [41, 0]
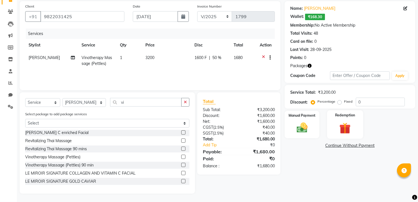
click at [348, 129] on img at bounding box center [345, 129] width 18 height 14
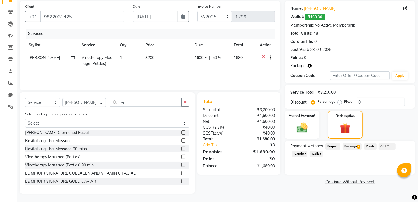
click at [353, 147] on span "Package 1" at bounding box center [352, 147] width 19 height 6
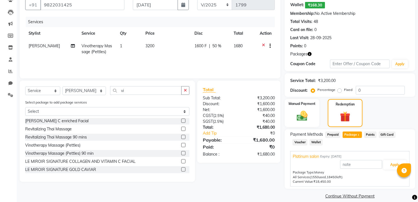
scroll to position [59, 0]
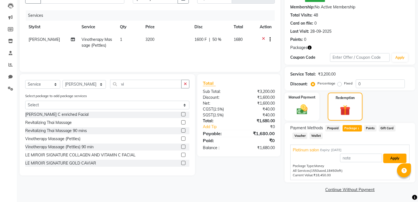
click at [396, 155] on button "Apply" at bounding box center [395, 159] width 23 height 10
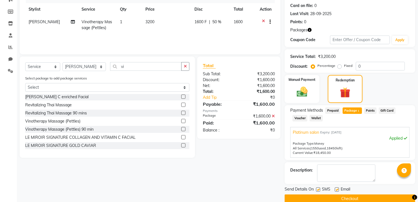
scroll to position [86, 0]
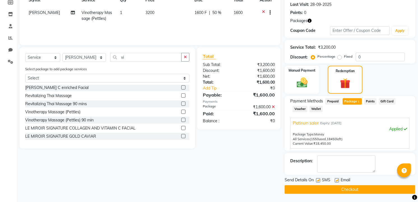
click at [343, 189] on button "Checkout" at bounding box center [350, 190] width 131 height 9
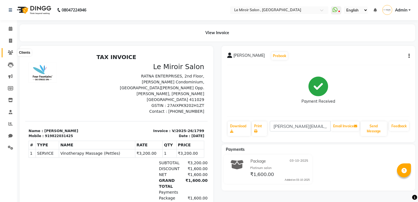
click at [8, 50] on icon at bounding box center [10, 52] width 5 height 4
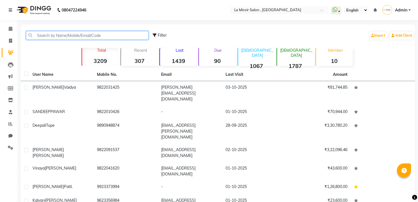
click at [60, 35] on input "text" at bounding box center [87, 35] width 123 height 9
paste input "9766042905"
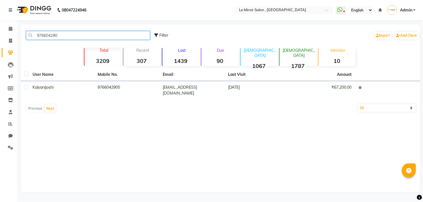
type input "976604290"
click at [88, 84] on td "[PERSON_NAME]" at bounding box center [61, 90] width 65 height 19
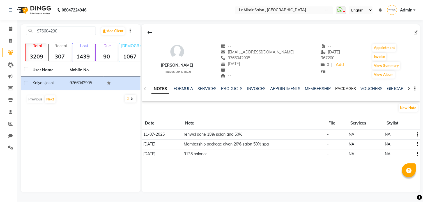
click at [344, 90] on link "PACKAGES" at bounding box center [345, 88] width 21 height 5
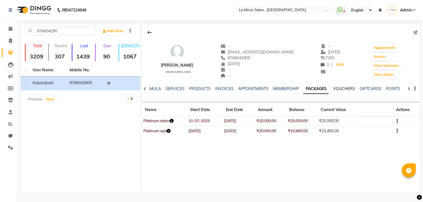
click at [344, 90] on link "VOUCHERS" at bounding box center [344, 88] width 22 height 5
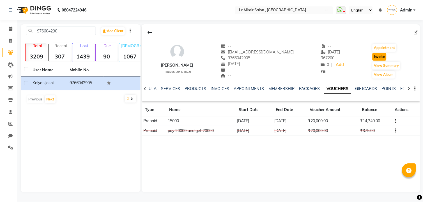
click at [380, 55] on button "Invoice" at bounding box center [379, 57] width 14 height 8
select select "service"
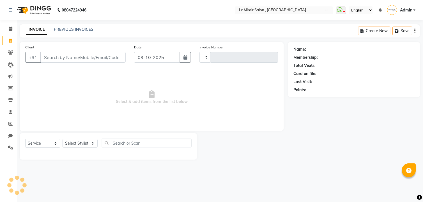
type input "1800"
select select "53"
type input "9766042905"
select select "P"
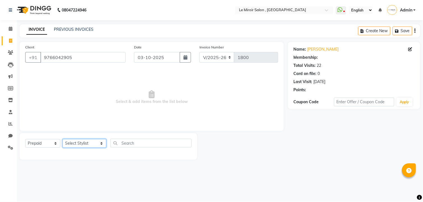
click at [85, 142] on select "Select Stylist [PERSON_NAME] [PERSON_NAME] CA [PERSON_NAME] [PERSON_NAME] Front…" at bounding box center [85, 143] width 44 height 9
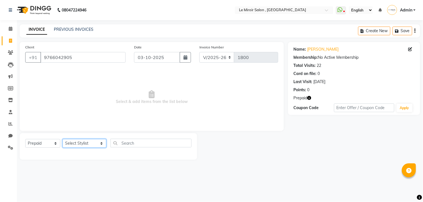
select select "62488"
click at [63, 140] on select "Select Stylist [PERSON_NAME] [PERSON_NAME] CA [PERSON_NAME] [PERSON_NAME] Front…" at bounding box center [85, 143] width 44 height 9
click at [50, 145] on select "Select Service Product Membership Package Voucher Prepaid Gift Card" at bounding box center [42, 143] width 35 height 9
select select "service"
click at [25, 140] on select "Select Service Product Membership Package Voucher Prepaid Gift Card" at bounding box center [42, 143] width 35 height 9
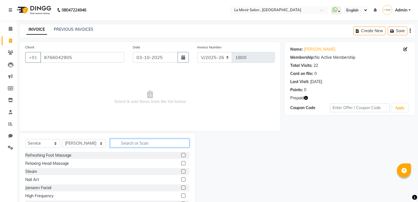
click at [137, 140] on input "text" at bounding box center [149, 143] width 79 height 9
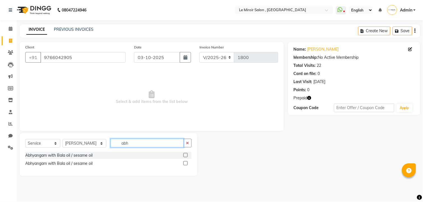
type input "abh"
click at [185, 155] on label at bounding box center [185, 155] width 4 height 4
click at [185, 155] on input "checkbox" at bounding box center [185, 156] width 4 height 4
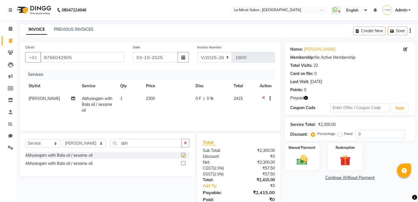
checkbox input "false"
click at [381, 135] on input "0" at bounding box center [380, 134] width 49 height 9
type input "50"
click at [349, 161] on img at bounding box center [345, 161] width 18 height 14
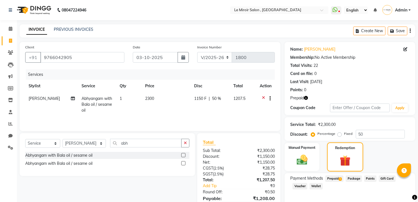
scroll to position [28, 0]
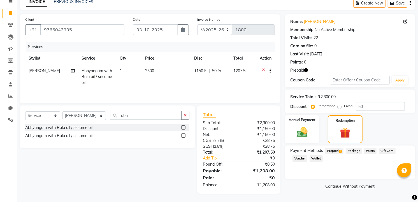
click at [336, 151] on span "Prepaid 1" at bounding box center [335, 151] width 18 height 6
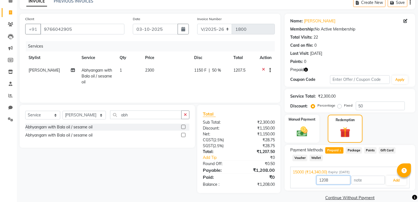
click at [335, 179] on input "1208" at bounding box center [334, 180] width 34 height 9
type input "1"
type input "1150"
click at [396, 180] on button "Add" at bounding box center [396, 181] width 20 height 10
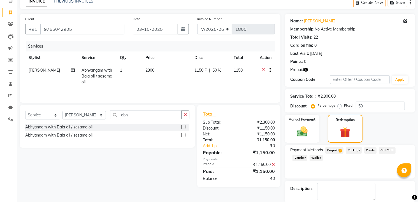
scroll to position [56, 0]
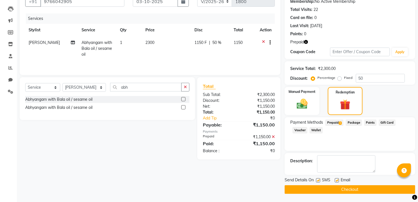
click at [325, 189] on button "Checkout" at bounding box center [350, 190] width 131 height 9
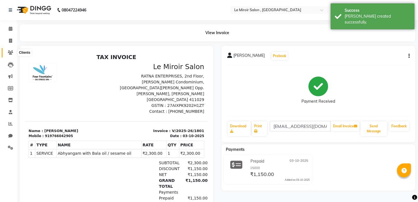
click at [6, 53] on span at bounding box center [11, 53] width 10 height 6
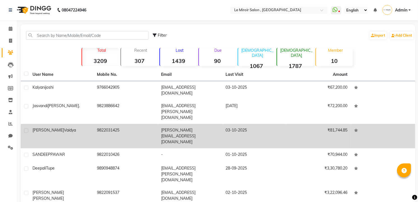
click at [78, 128] on div "[PERSON_NAME]" at bounding box center [62, 131] width 58 height 6
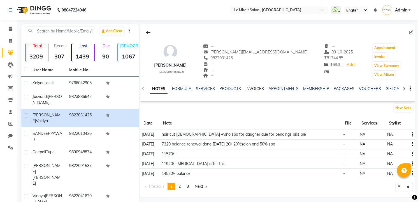
click at [257, 89] on link "INVOICES" at bounding box center [255, 88] width 19 height 5
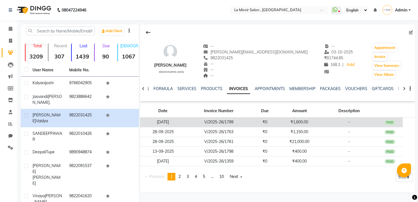
click at [257, 121] on td "₹0" at bounding box center [265, 123] width 26 height 10
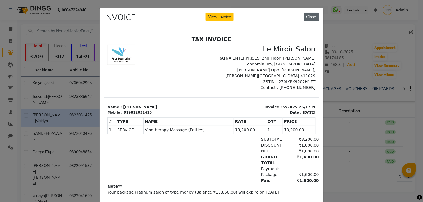
click at [306, 18] on button "Close" at bounding box center [311, 17] width 15 height 9
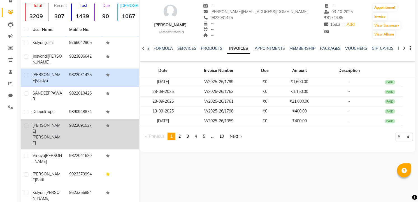
scroll to position [55, 0]
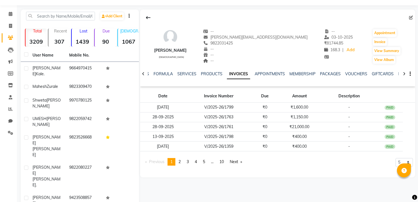
scroll to position [0, 0]
